Goal: Find specific page/section: Find specific page/section

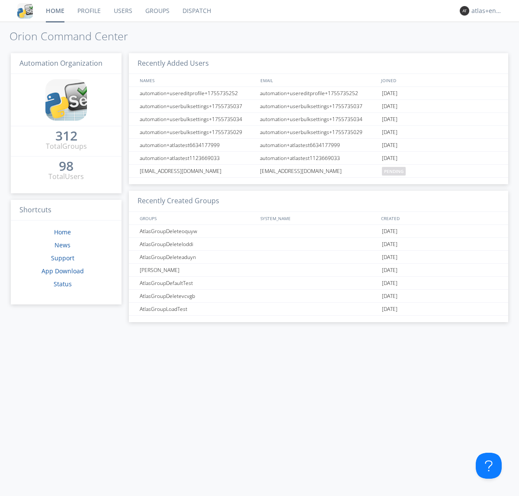
click at [196, 11] on link "Dispatch" at bounding box center [196, 11] width 41 height 22
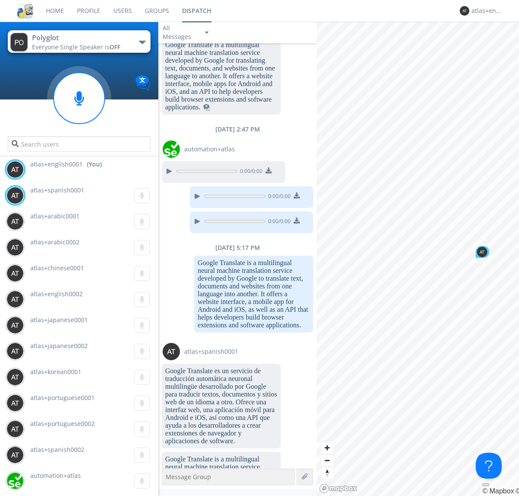
scroll to position [887, 0]
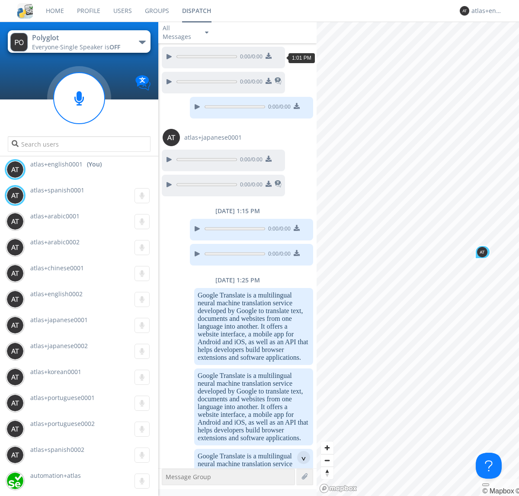
scroll to position [901, 0]
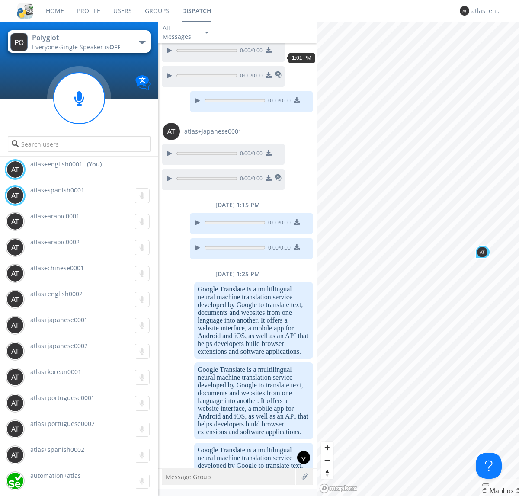
click at [300, 457] on div "^" at bounding box center [303, 457] width 13 height 13
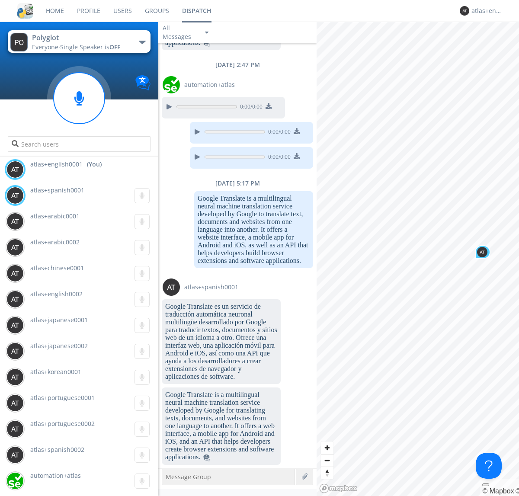
scroll to position [1722, 0]
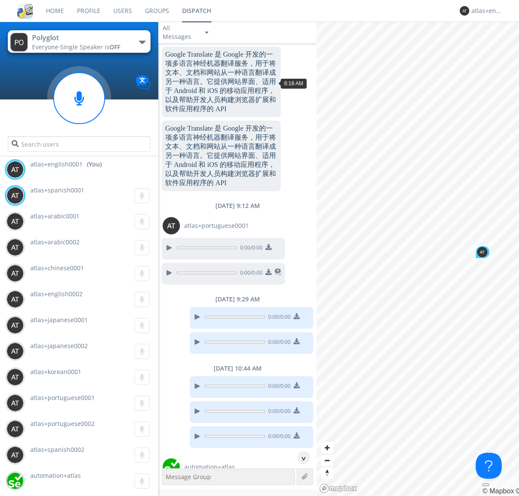
scroll to position [526, 0]
click at [300, 457] on div "^" at bounding box center [303, 457] width 13 height 13
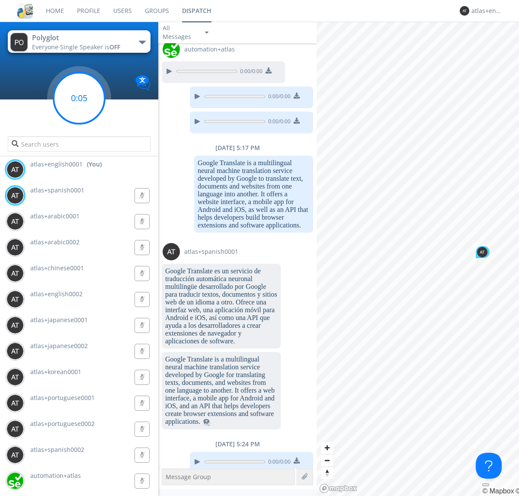
scroll to position [2226, 0]
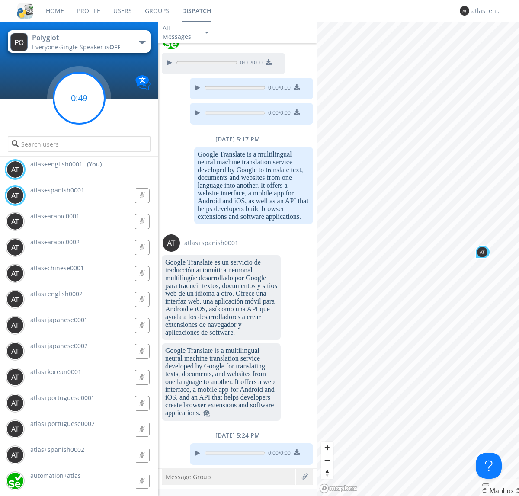
click at [79, 98] on g at bounding box center [79, 98] width 51 height 51
